Goal: Information Seeking & Learning: Learn about a topic

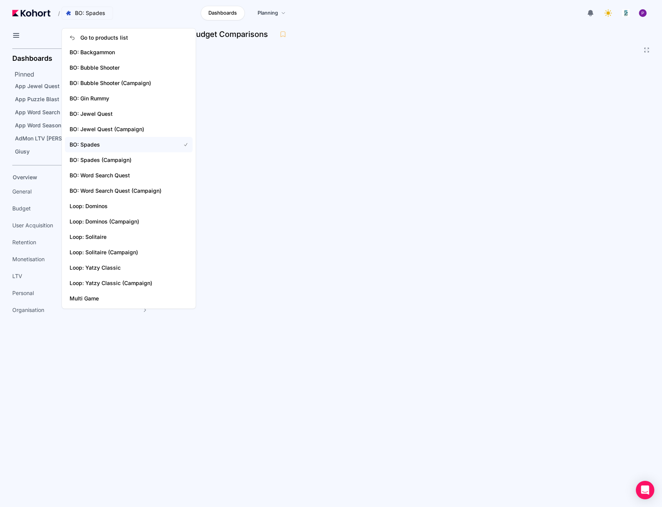
click at [96, 12] on span "BO: Spades" at bounding box center [90, 13] width 30 height 8
click at [122, 113] on span "BO: Jewel Quest" at bounding box center [121, 114] width 102 height 8
click at [117, 15] on span "BO: Jewel Quest" at bounding box center [93, 13] width 55 height 8
click at [110, 68] on span "BO: Bubble Shooter" at bounding box center [121, 68] width 102 height 8
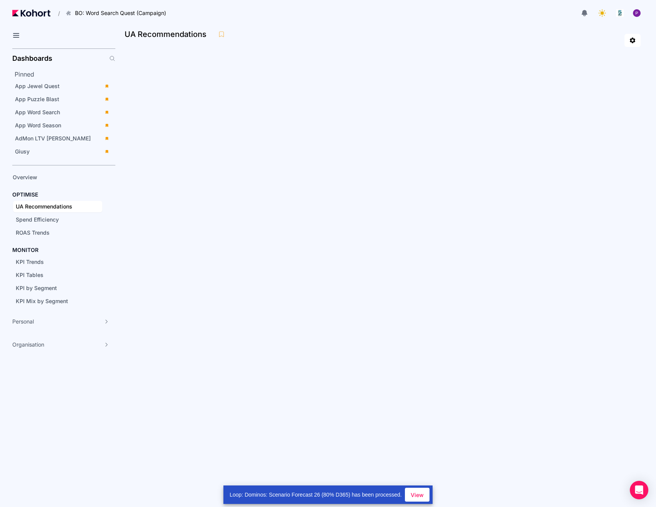
scroll to position [100, 0]
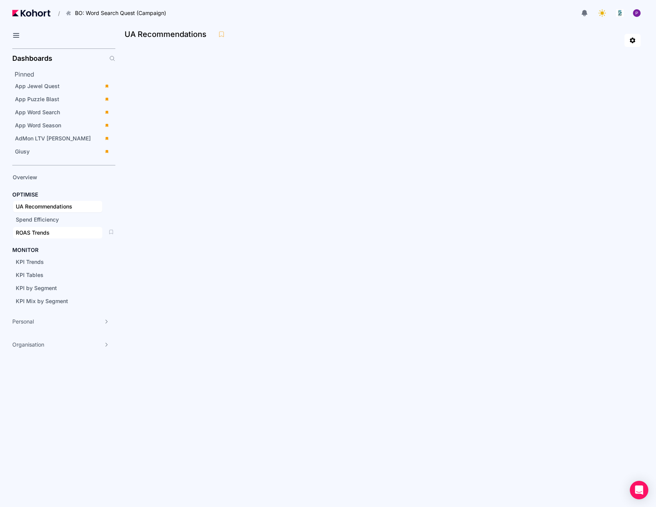
click at [64, 227] on span "ROAS Trends" at bounding box center [57, 233] width 89 height 12
click at [40, 264] on span "KPI Trends" at bounding box center [30, 261] width 28 height 7
click at [61, 292] on span "KPI by Segment" at bounding box center [57, 288] width 89 height 12
click at [49, 149] on div "Giusy" at bounding box center [57, 152] width 85 height 8
